Goal: Task Accomplishment & Management: Manage account settings

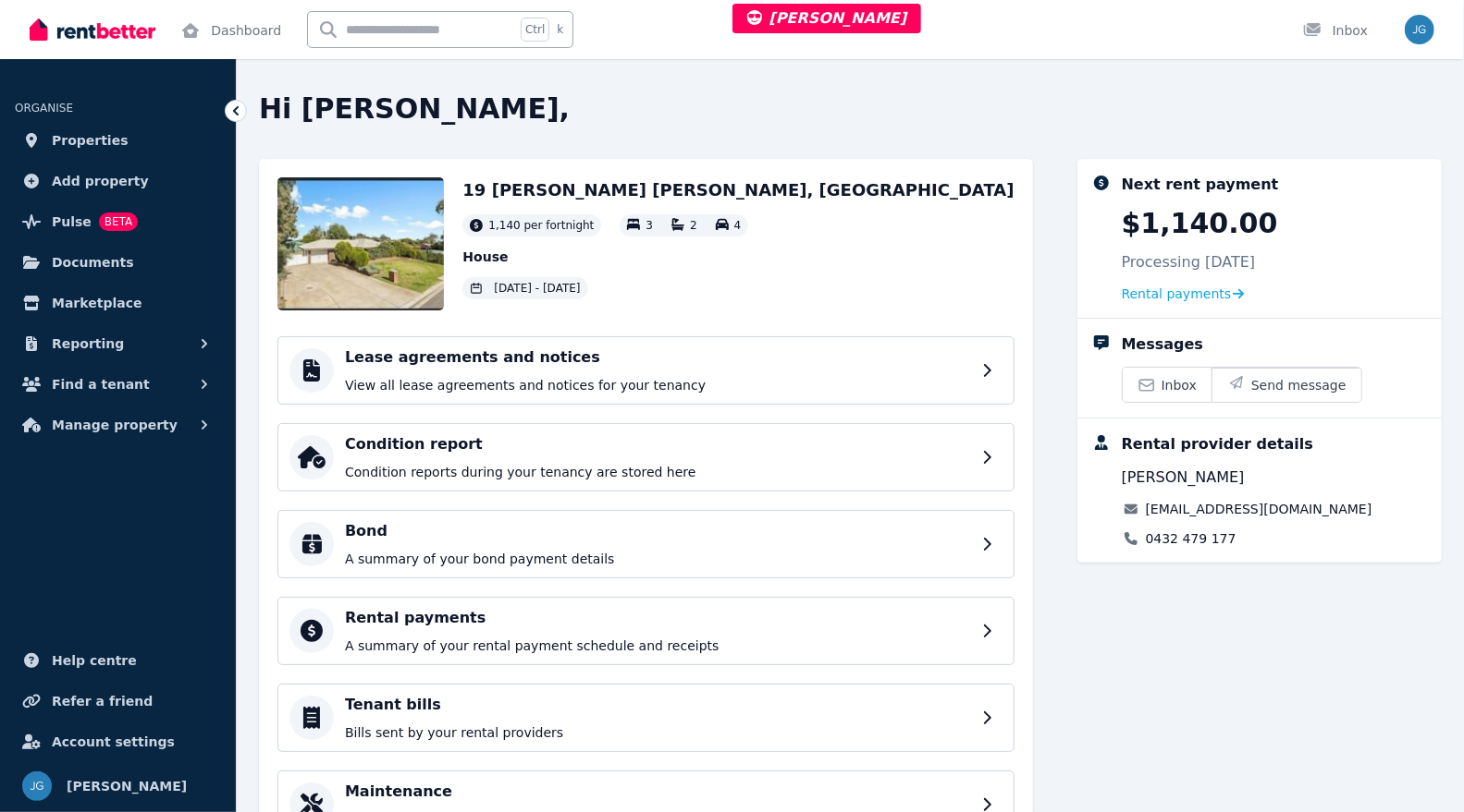
click at [700, 373] on div "Lease agreements and notices View all lease agreements and notices for your ten…" at bounding box center [657, 371] width 626 height 48
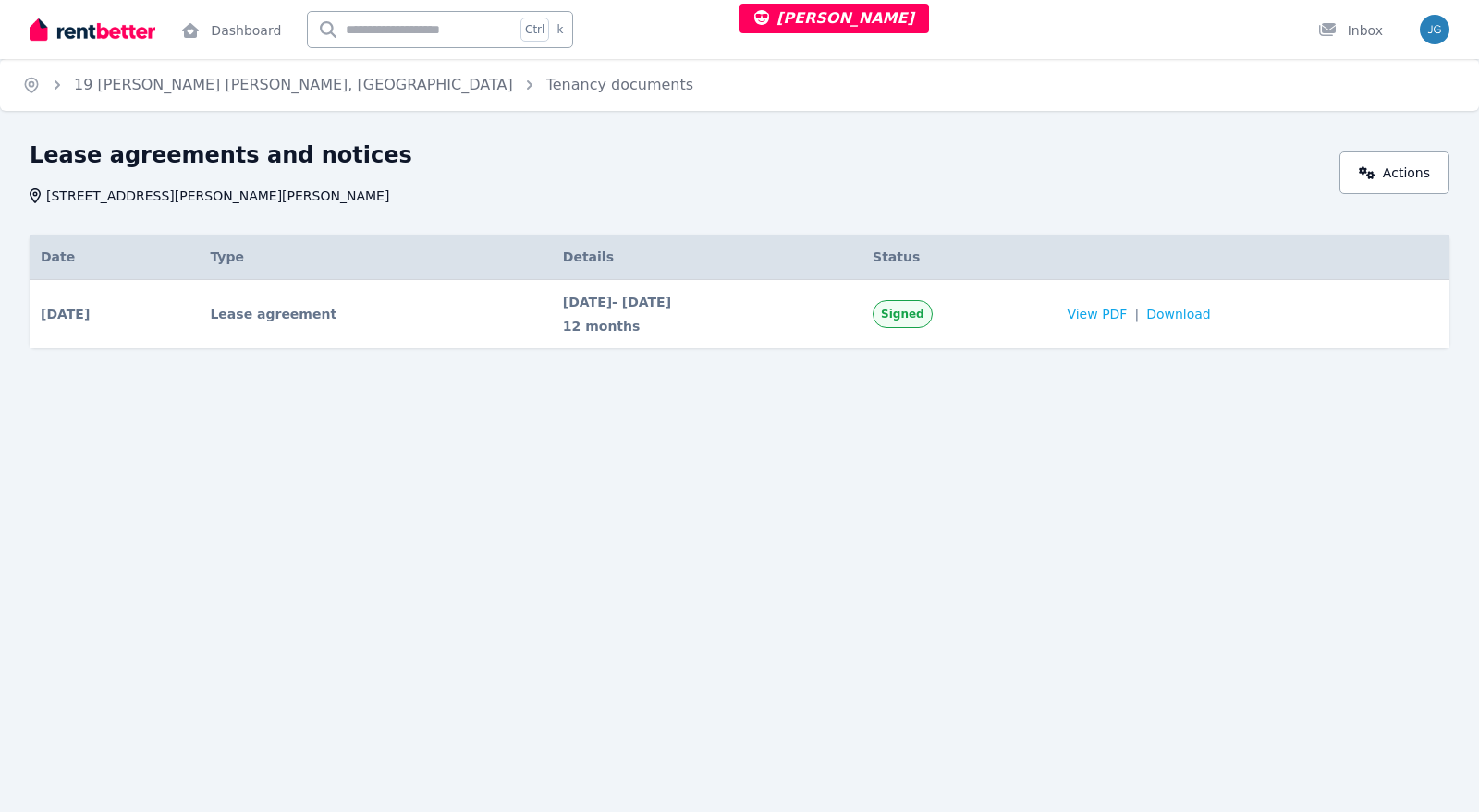
click at [1378, 134] on div "Home 19 Ina Cl, Craigmore Tenancy documents Lease agreements and notices 19 Ina…" at bounding box center [740, 406] width 1479 height 812
click at [1382, 165] on link "Actions" at bounding box center [1395, 173] width 110 height 43
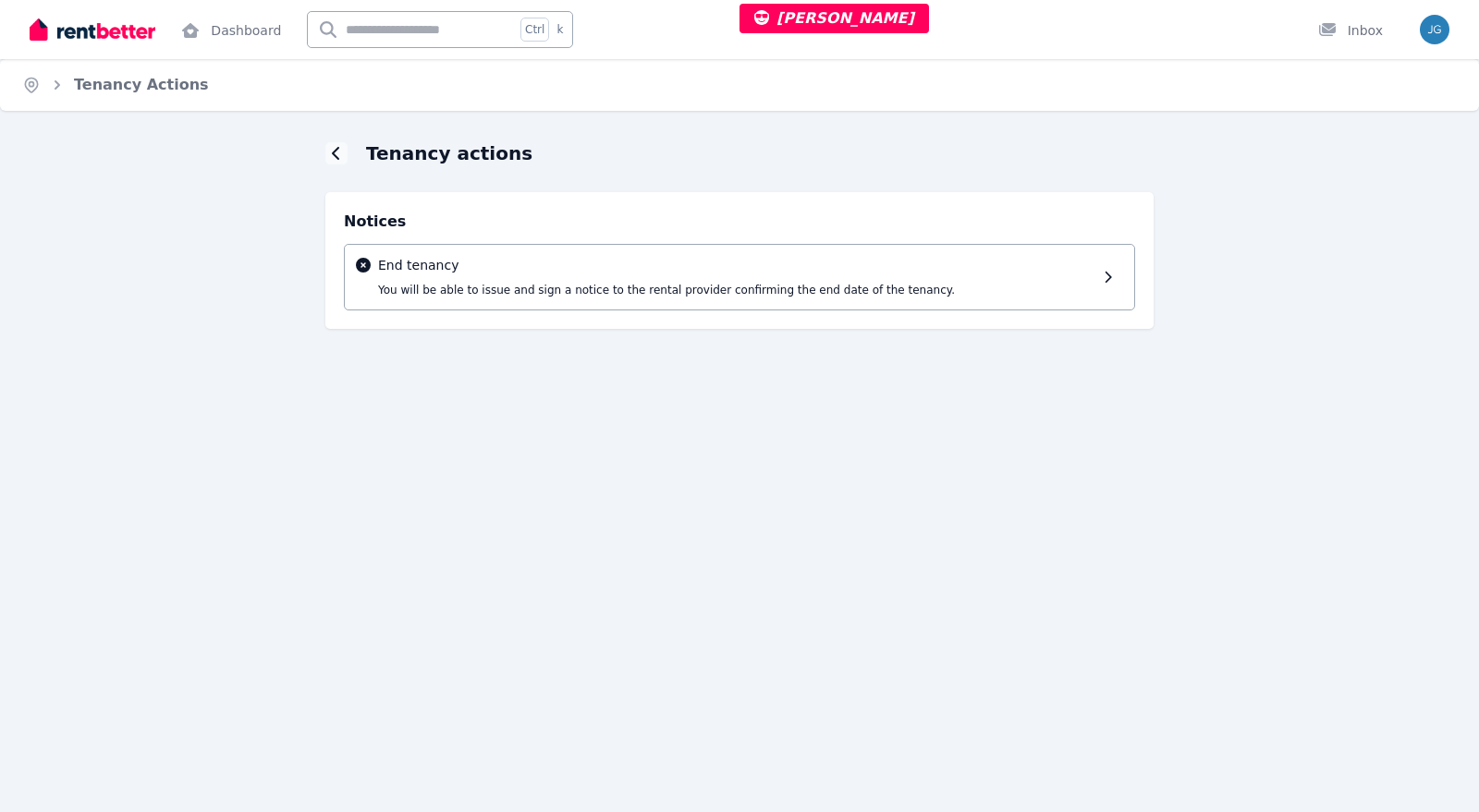
click at [928, 275] on div "End tenancy You will be able to issue and sign a notice to the rental provider …" at bounding box center [738, 278] width 718 height 43
